Goal: Task Accomplishment & Management: Manage account settings

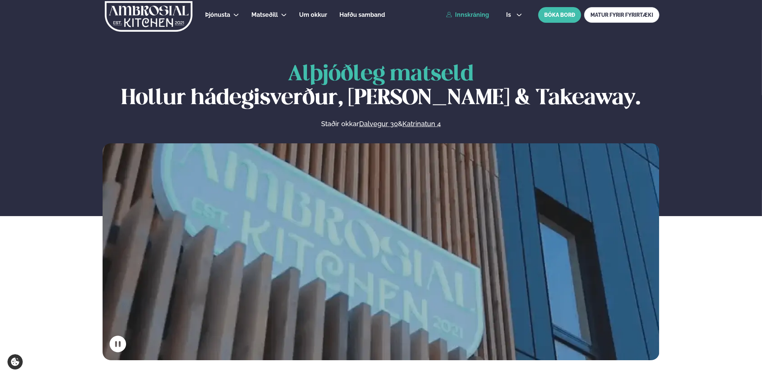
click at [473, 15] on link "Innskráning" at bounding box center [467, 15] width 43 height 7
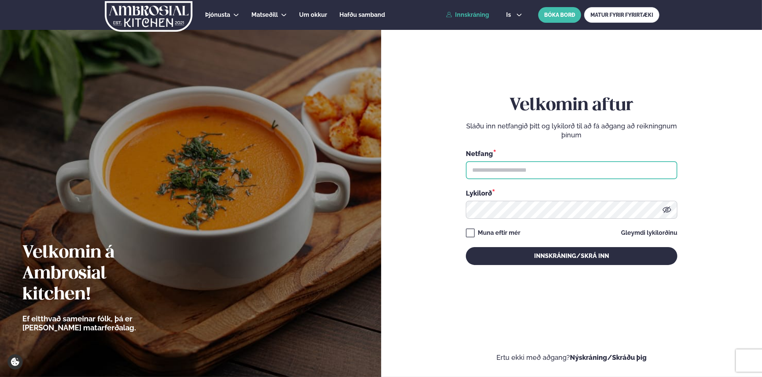
type input "**********"
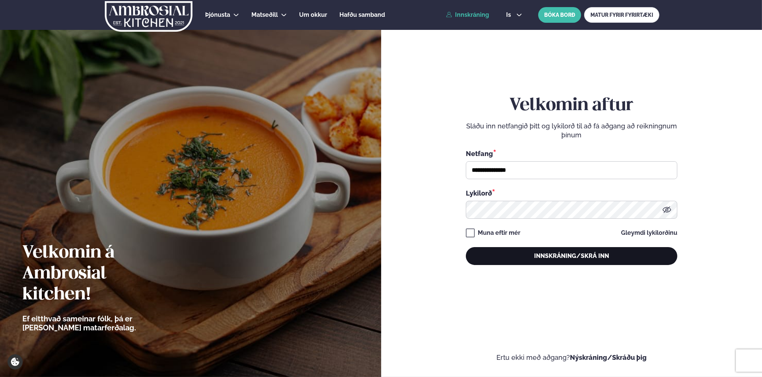
click at [557, 257] on button "Innskráning/Skrá inn" at bounding box center [572, 256] width 212 height 18
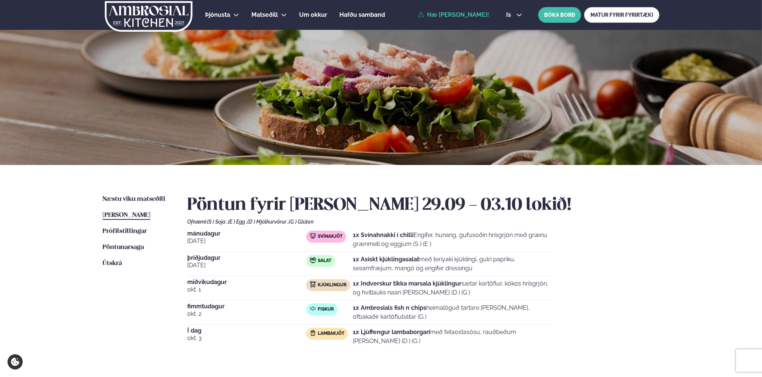
click at [67, 176] on div "Þjónusta Hádegismatur fyrir fyrirtæki Fyrirtækja veitingar Einkapartý Matseðill…" at bounding box center [381, 274] width 762 height 549
